Goal: Check status: Check status

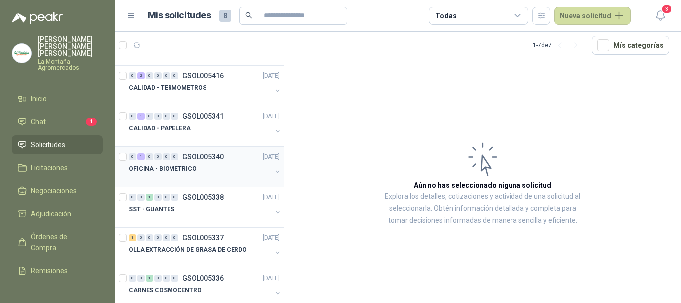
scroll to position [50, 0]
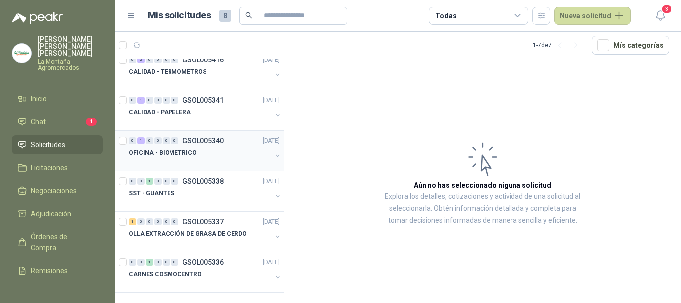
click at [174, 145] on div "0 1 0 0 0 0 GSOL005340 [DATE]" at bounding box center [205, 141] width 153 height 12
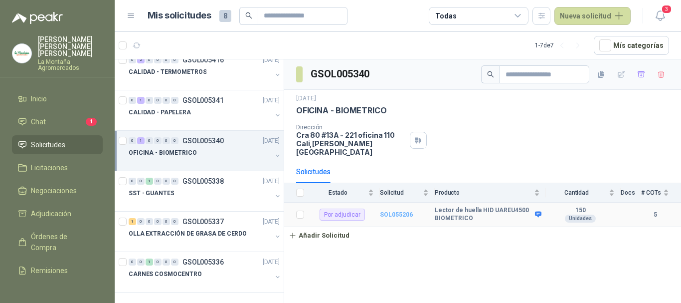
click at [389, 211] on b "SOL055206" at bounding box center [396, 214] width 33 height 7
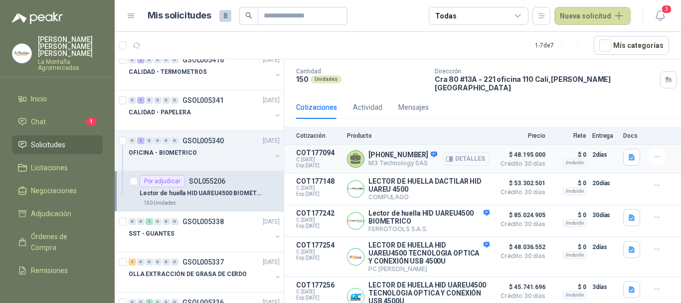
scroll to position [76, 0]
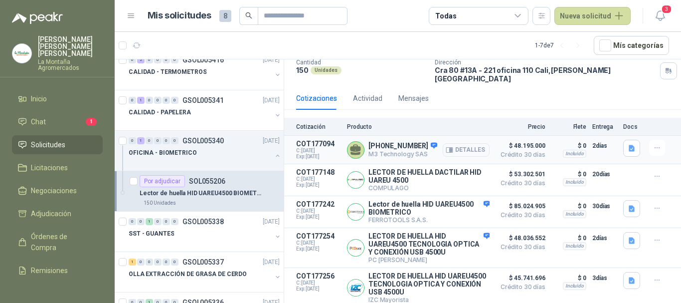
click at [462, 143] on button "Detalles" at bounding box center [466, 149] width 47 height 13
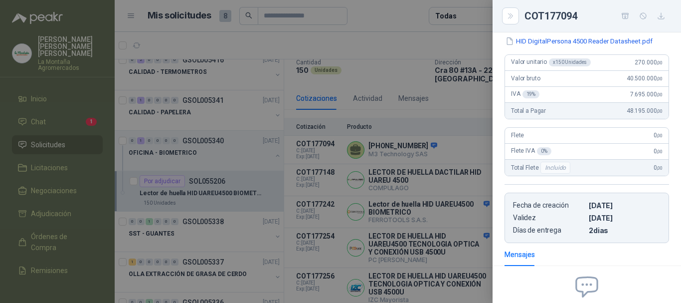
scroll to position [0, 0]
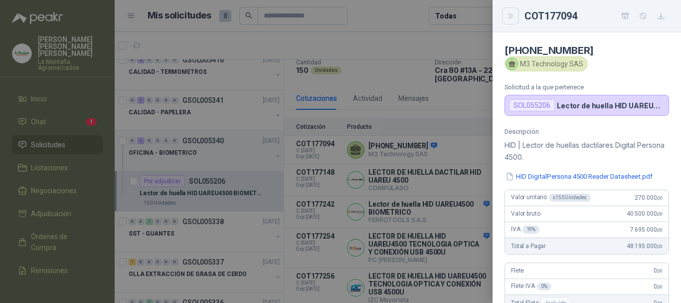
click at [513, 12] on icon "Close" at bounding box center [511, 16] width 8 height 8
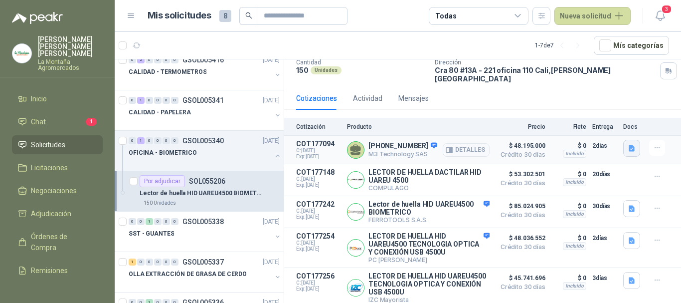
click at [629, 145] on icon "button" at bounding box center [632, 148] width 6 height 6
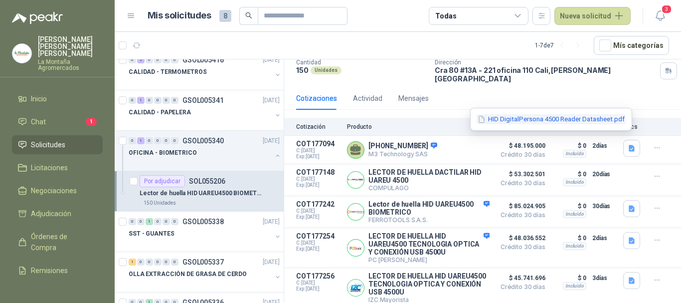
click at [516, 122] on button "HID DigitalPersona 4500 Reader Datasheet.pdf" at bounding box center [551, 119] width 149 height 10
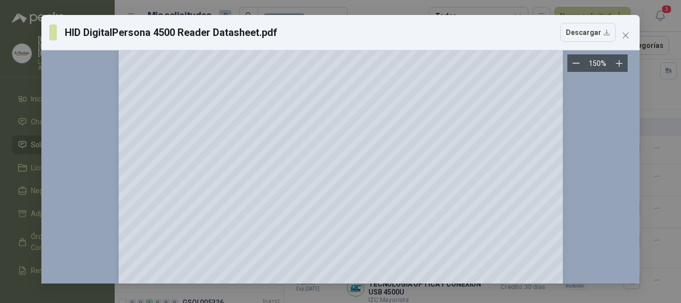
scroll to position [677, 0]
click at [620, 37] on span "Close" at bounding box center [626, 35] width 16 height 8
